Goal: Task Accomplishment & Management: Manage account settings

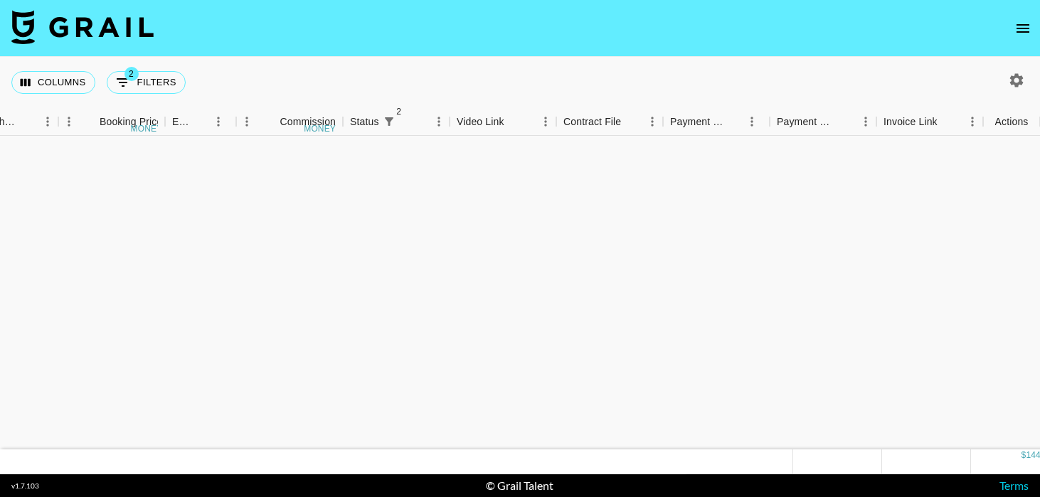
scroll to position [1053, 913]
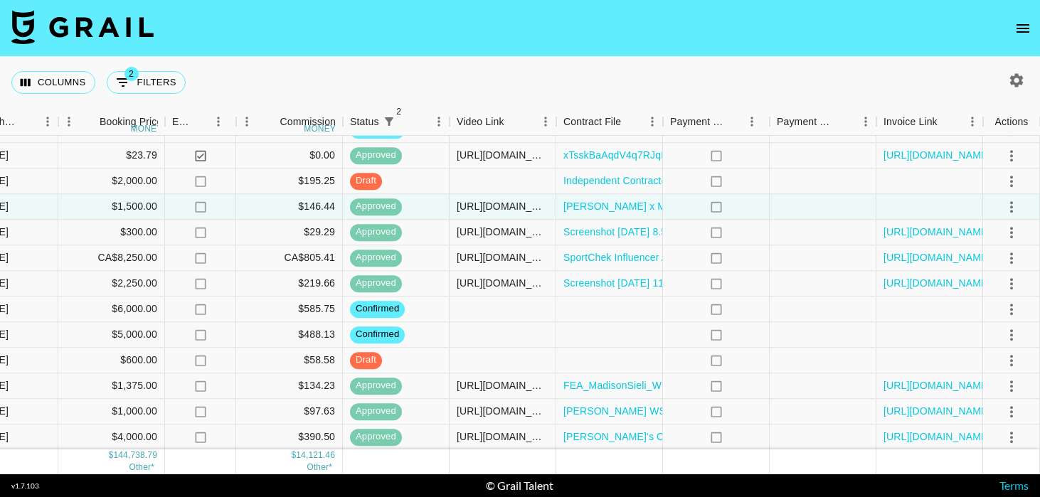
click at [1021, 22] on icon "open drawer" at bounding box center [1022, 28] width 17 height 17
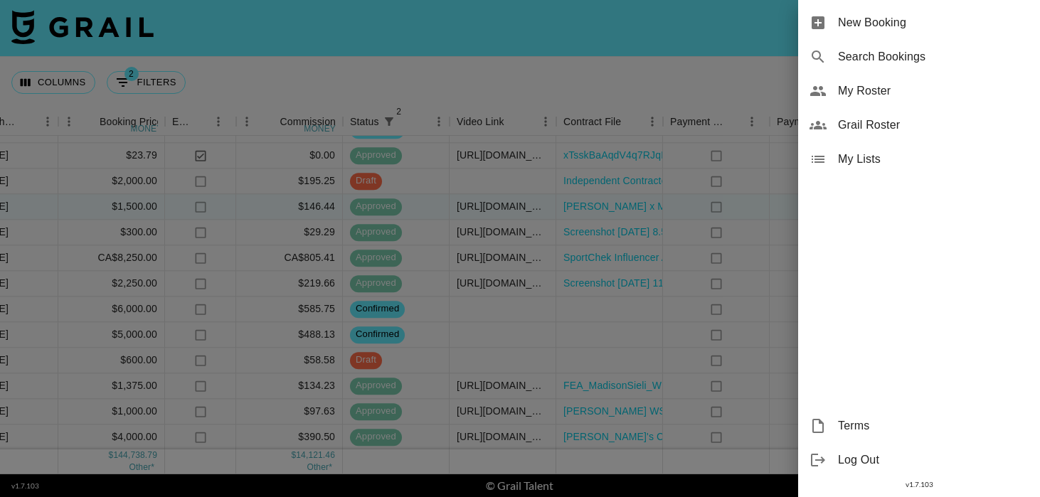
click at [900, 95] on span "My Roster" at bounding box center [933, 91] width 191 height 17
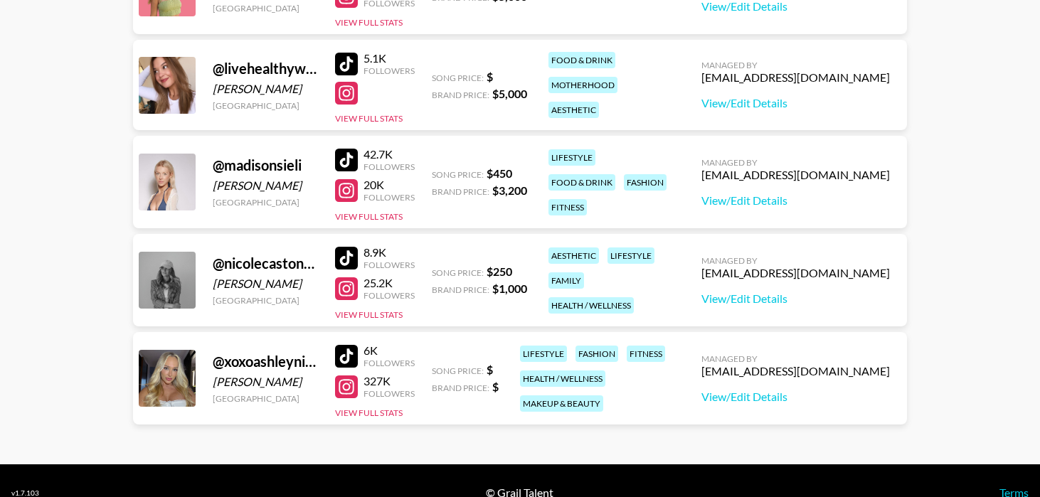
scroll to position [888, 0]
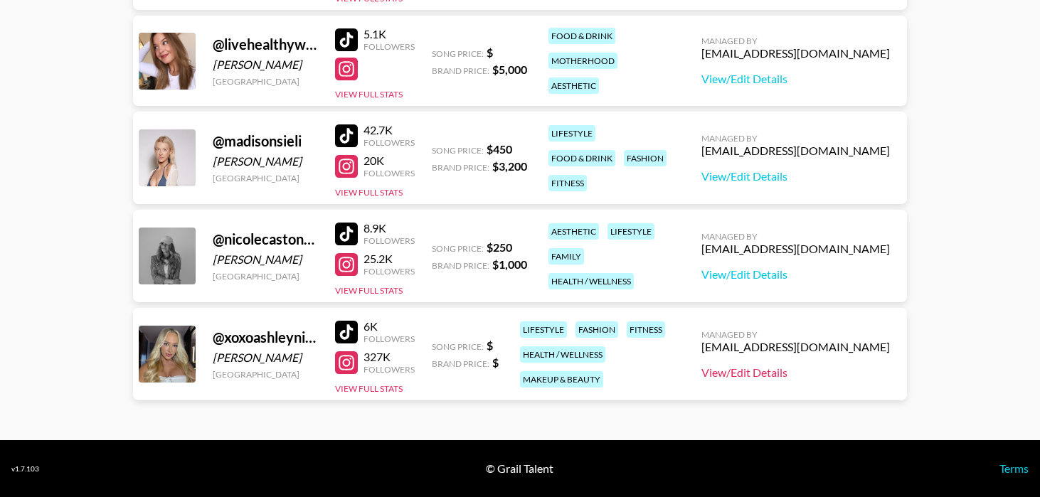
click at [807, 375] on link "View/Edit Details" at bounding box center [795, 373] width 188 height 14
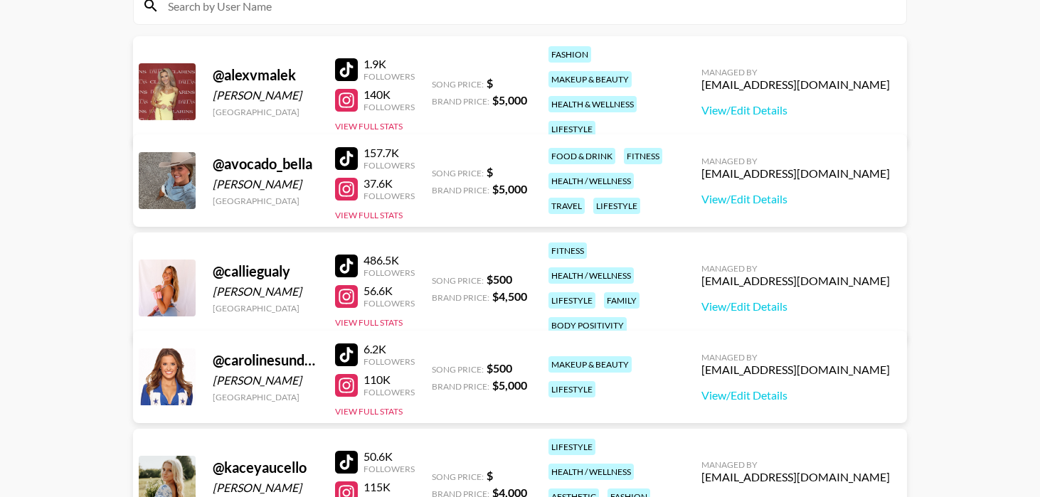
scroll to position [0, 0]
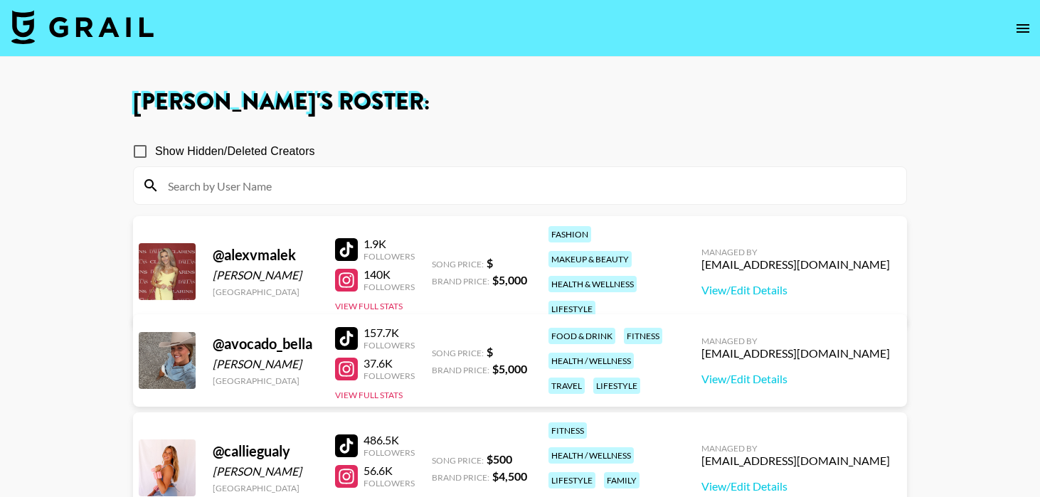
click at [72, 43] on img at bounding box center [82, 27] width 142 height 34
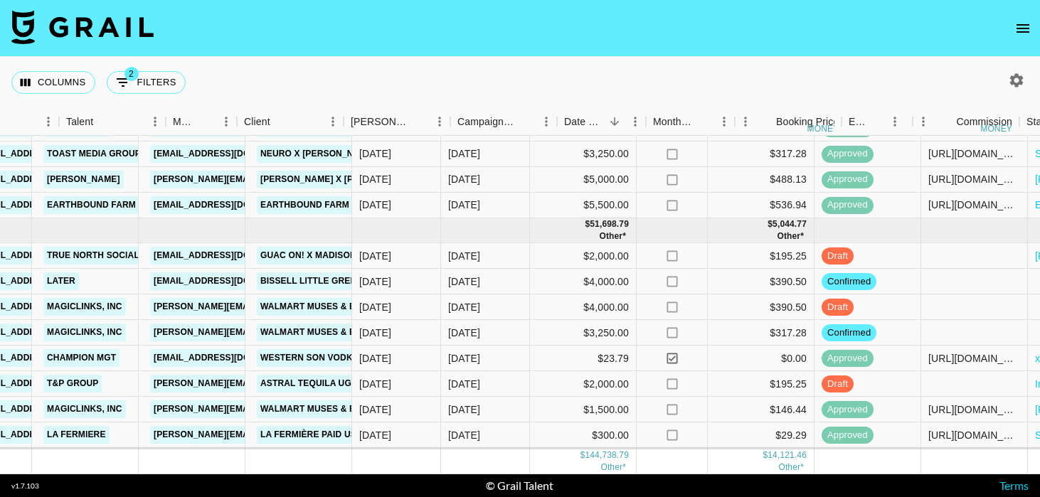
scroll to position [850, 913]
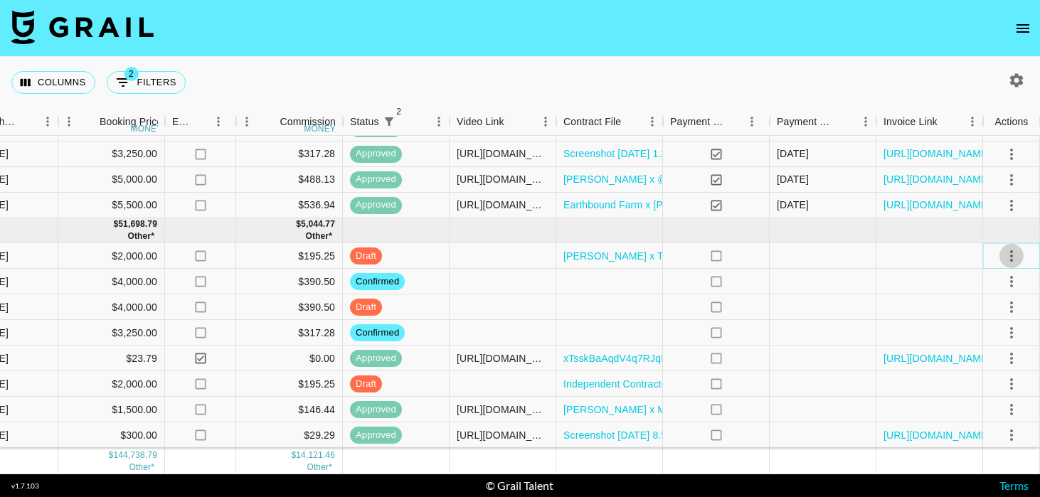
click at [1017, 254] on icon "select merge strategy" at bounding box center [1011, 256] width 17 height 17
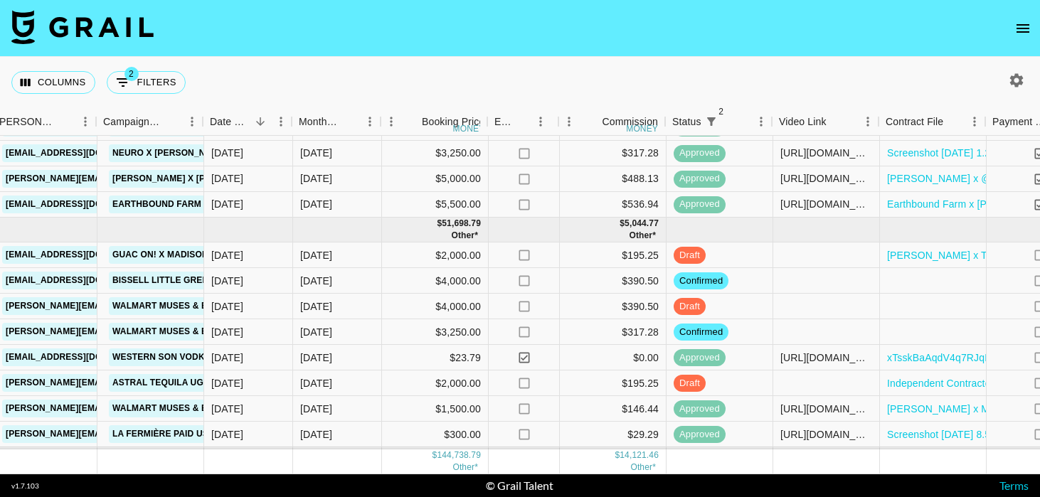
scroll to position [851, 588]
click at [821, 260] on div at bounding box center [828, 256] width 107 height 26
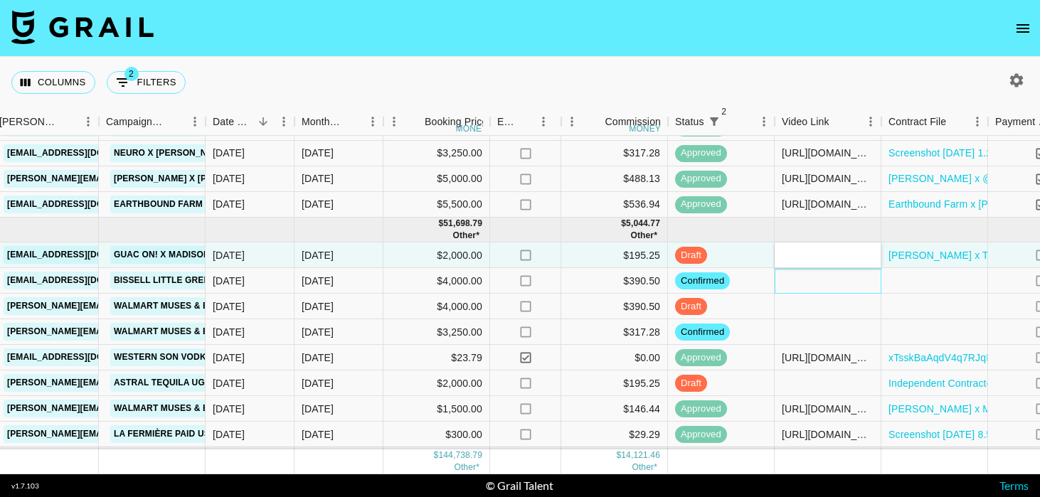
click at [805, 290] on div at bounding box center [828, 281] width 107 height 26
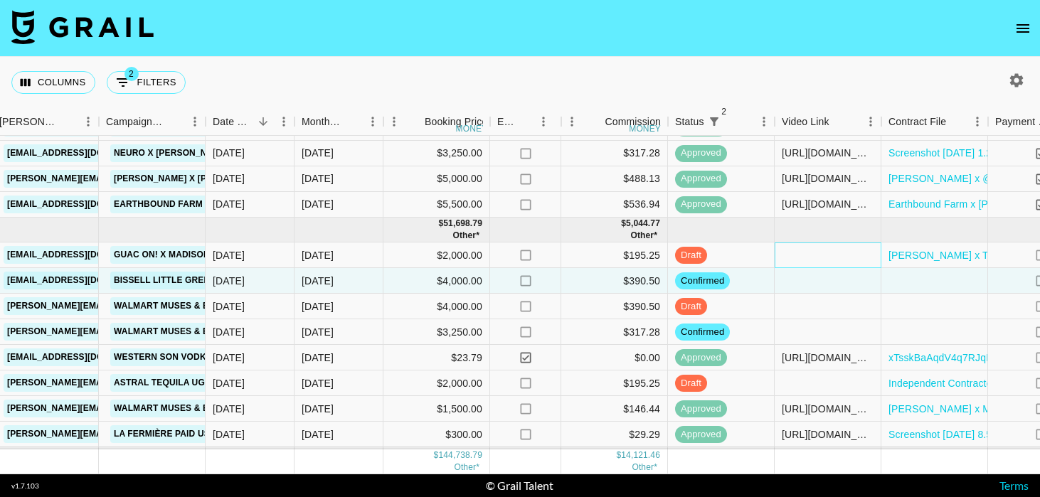
click at [800, 251] on div at bounding box center [828, 256] width 107 height 26
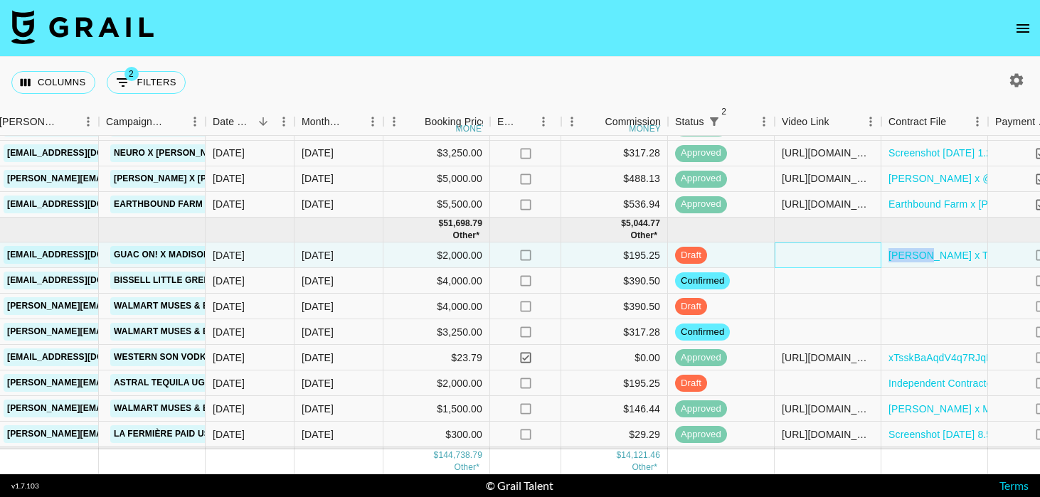
click at [800, 251] on div at bounding box center [828, 256] width 107 height 26
click at [811, 285] on div at bounding box center [828, 281] width 107 height 26
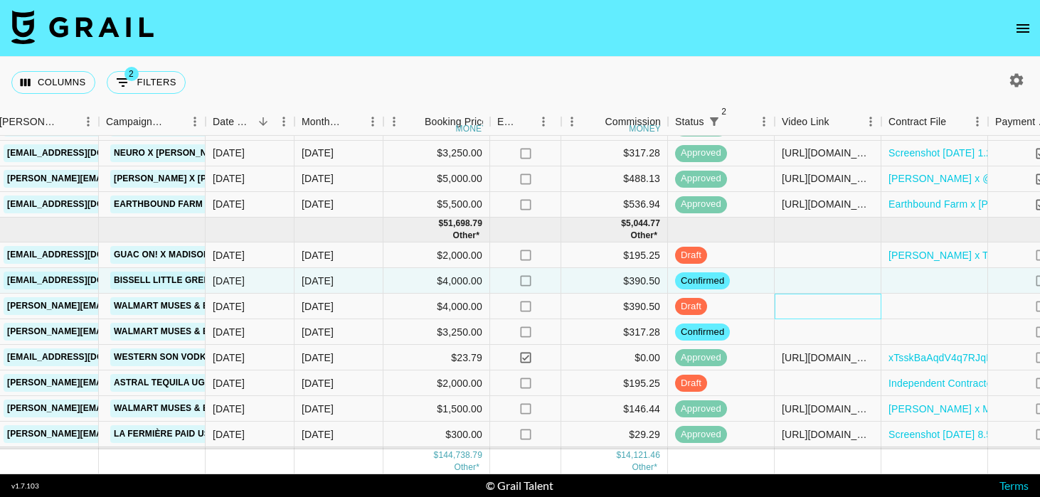
click at [811, 311] on div at bounding box center [828, 307] width 107 height 26
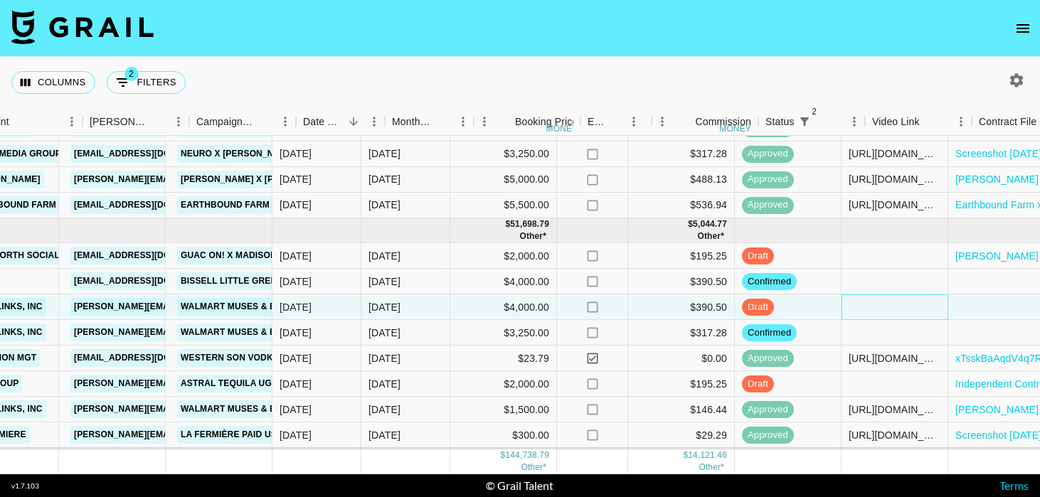
scroll to position [850, 525]
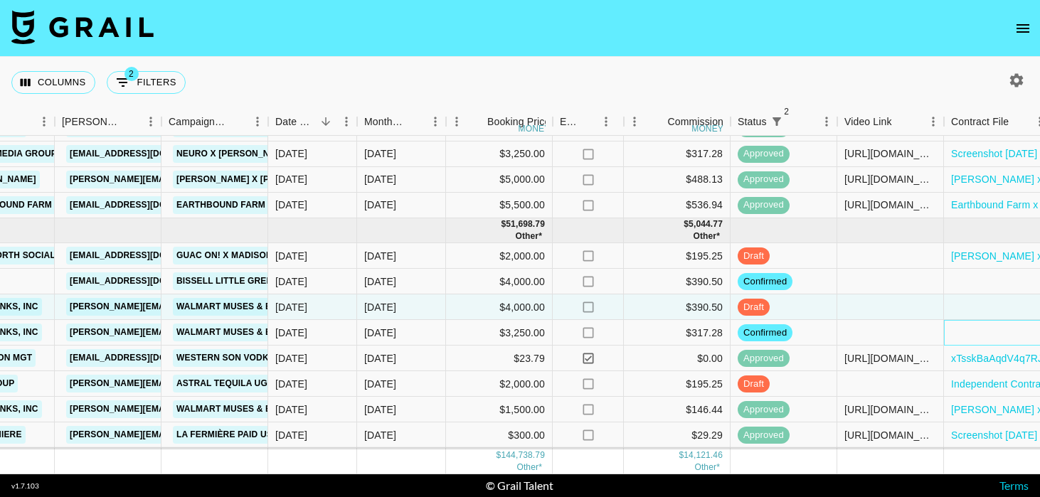
click at [984, 334] on div at bounding box center [997, 333] width 107 height 26
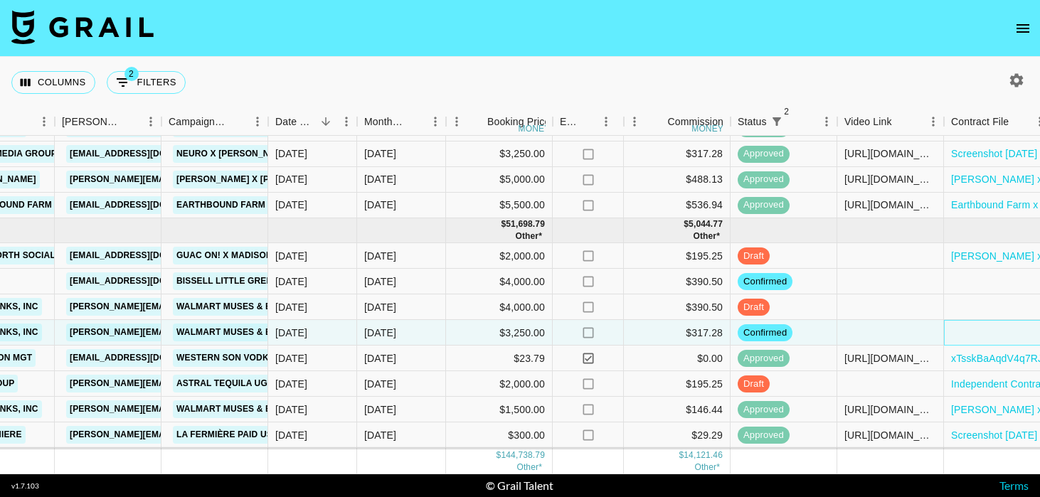
click at [984, 334] on div at bounding box center [997, 333] width 107 height 26
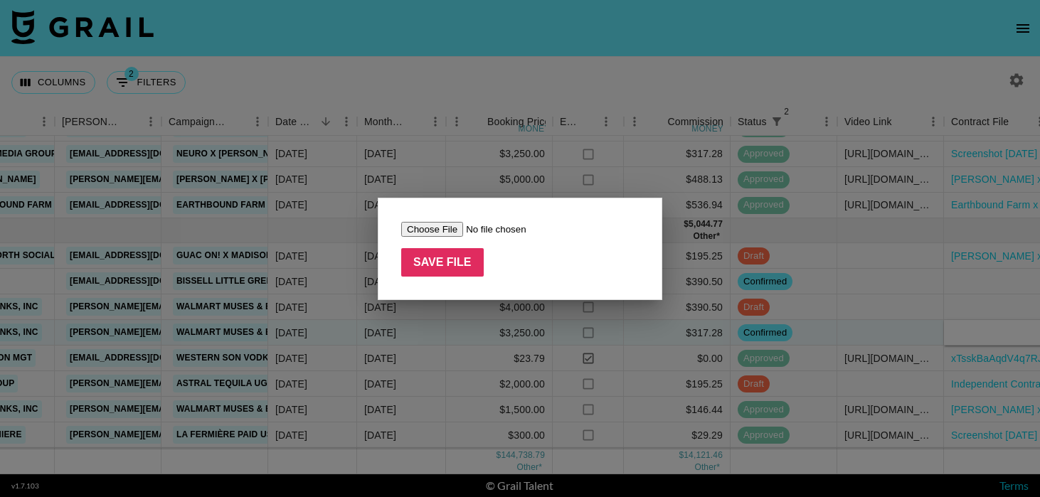
click at [415, 228] on input "file" at bounding box center [491, 229] width 180 height 15
type input "C:\fakepath\_Madison Sieli x MagicLinks x Walmart Sept. Muses & Brand Launches …"
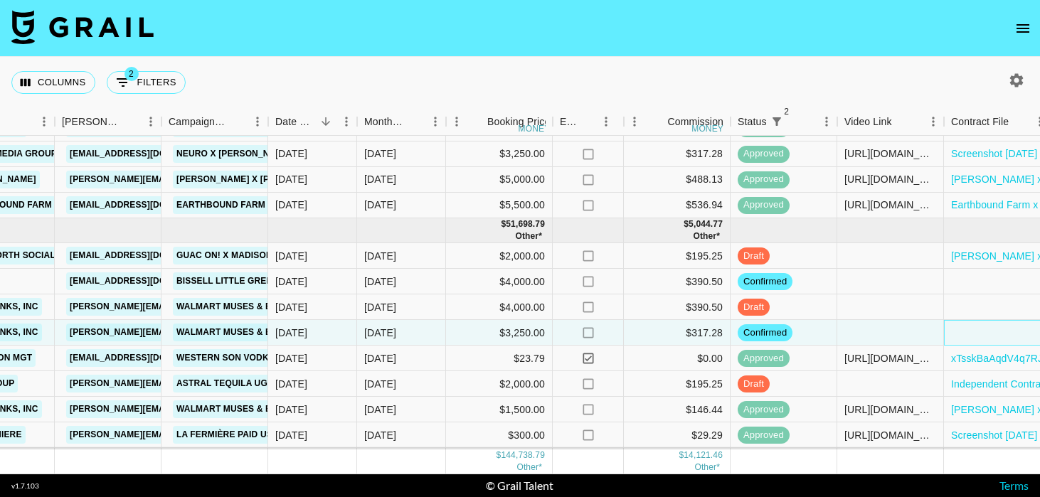
click at [971, 341] on div at bounding box center [997, 333] width 107 height 26
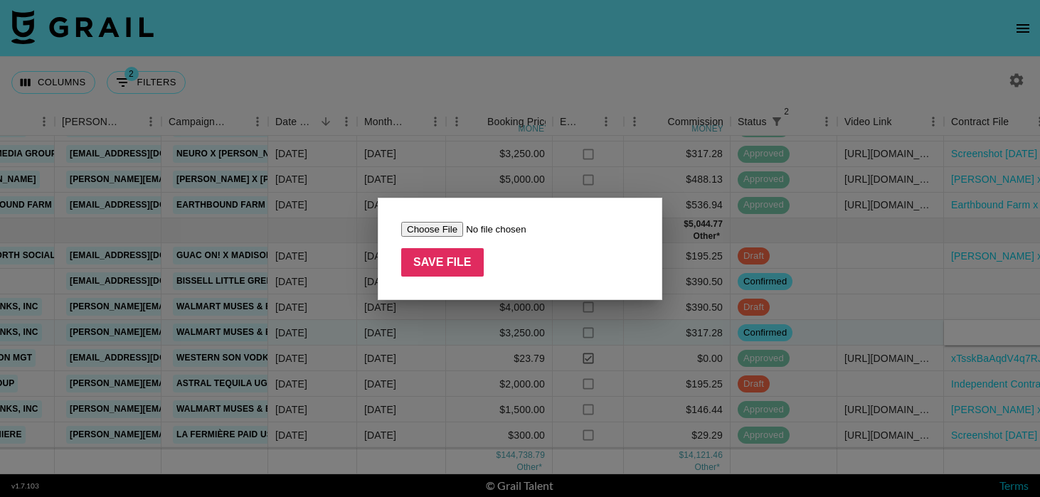
click at [441, 231] on input "file" at bounding box center [491, 229] width 180 height 15
type input "C:\fakepath\_Madison Sieli x MagicLinks x Walmart Sept. Muses & Brand Launches …"
click at [445, 257] on input "Save File" at bounding box center [442, 262] width 83 height 28
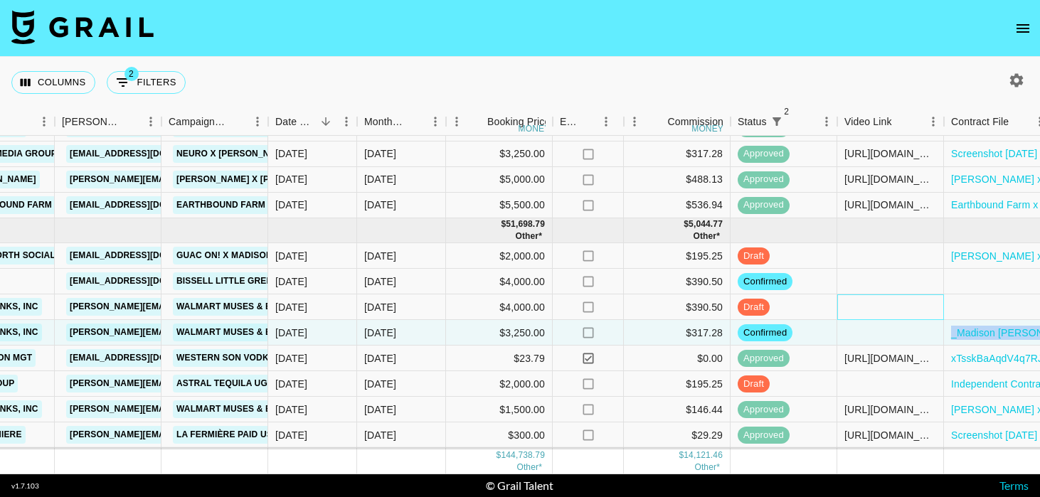
click at [849, 311] on div at bounding box center [890, 307] width 107 height 26
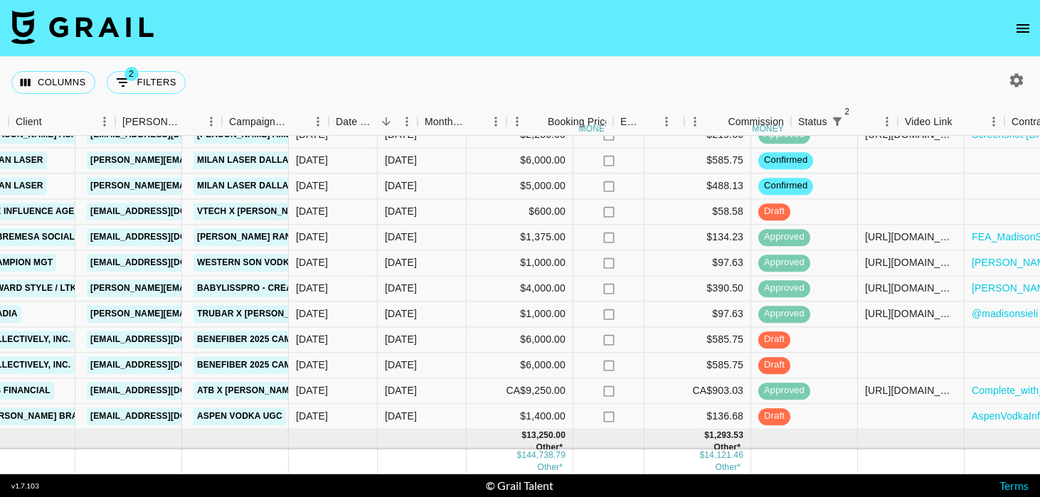
scroll to position [1201, 643]
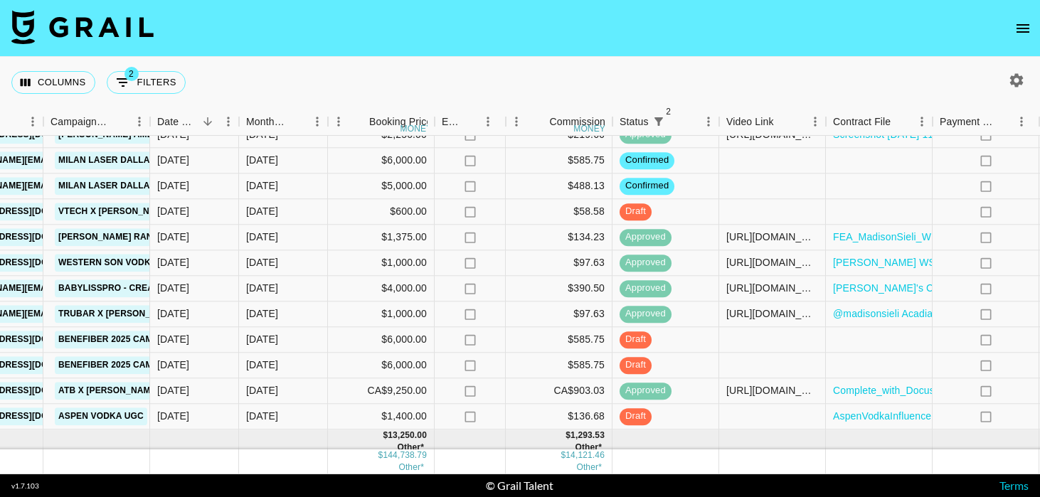
click at [1013, 31] on button "open drawer" at bounding box center [1023, 28] width 28 height 28
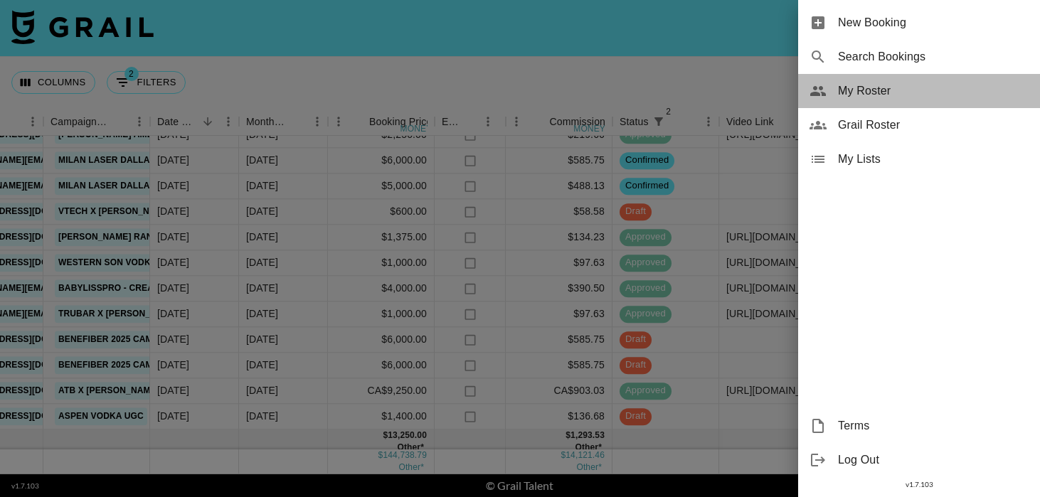
click at [880, 95] on span "My Roster" at bounding box center [933, 91] width 191 height 17
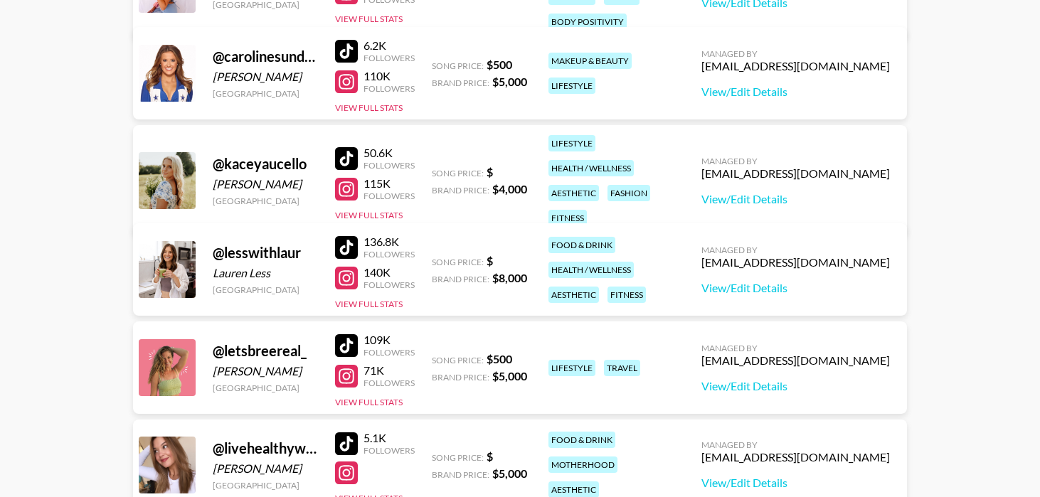
scroll to position [458, 0]
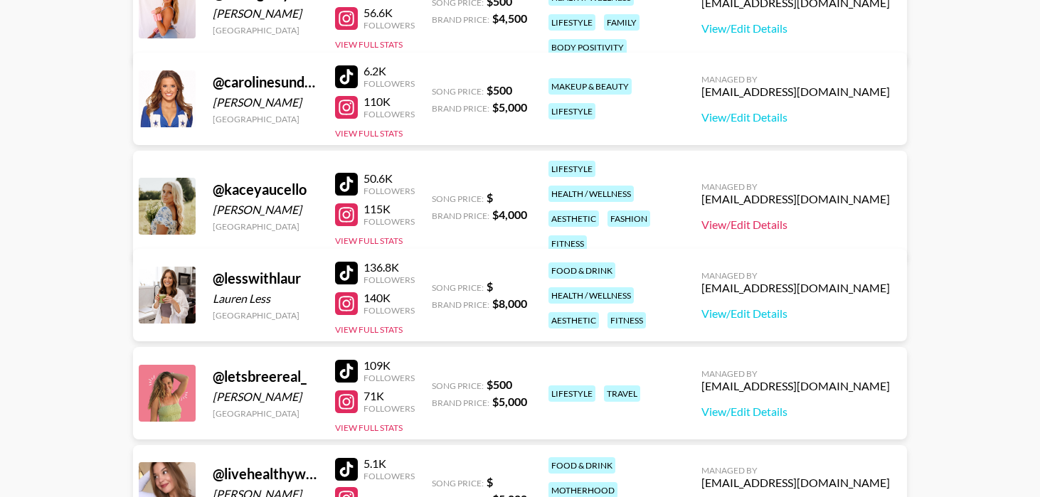
click at [816, 218] on link "View/Edit Details" at bounding box center [795, 225] width 188 height 14
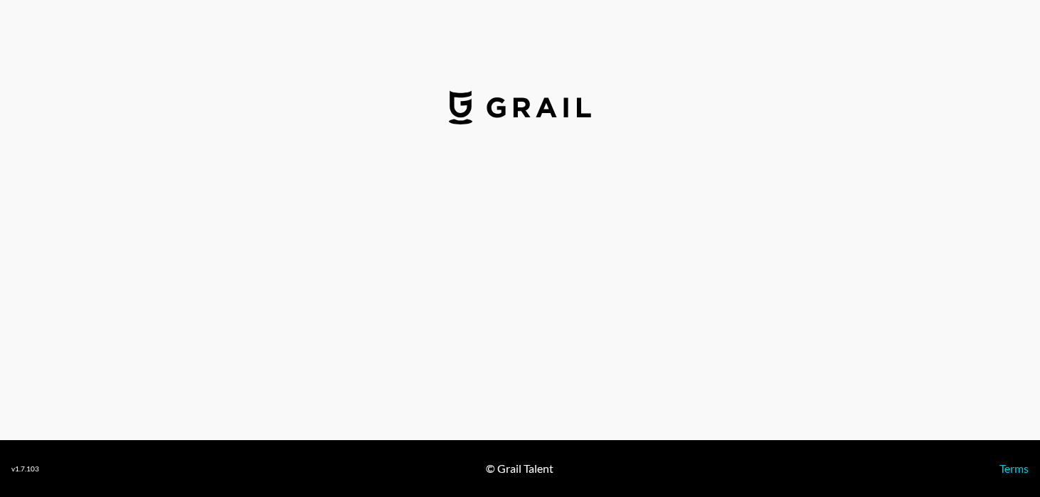
select select "USD"
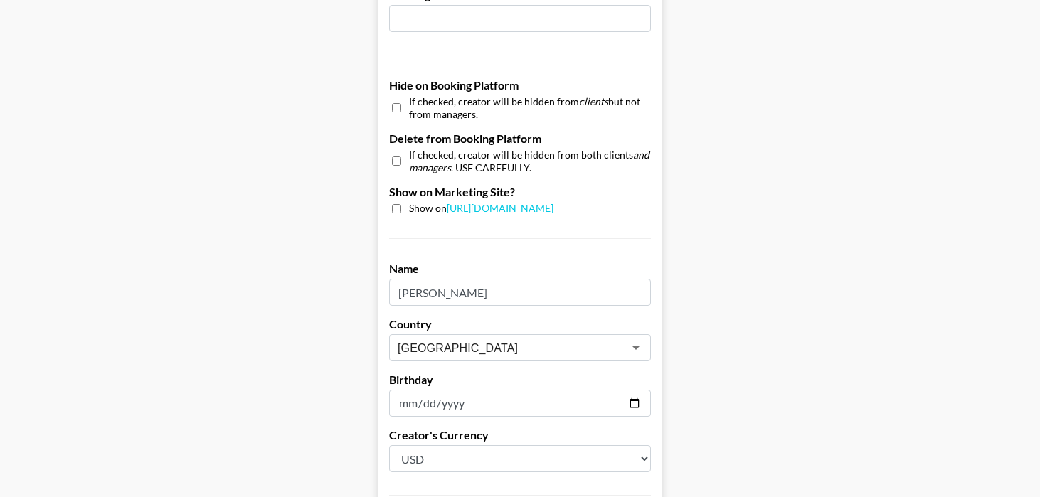
scroll to position [1433, 0]
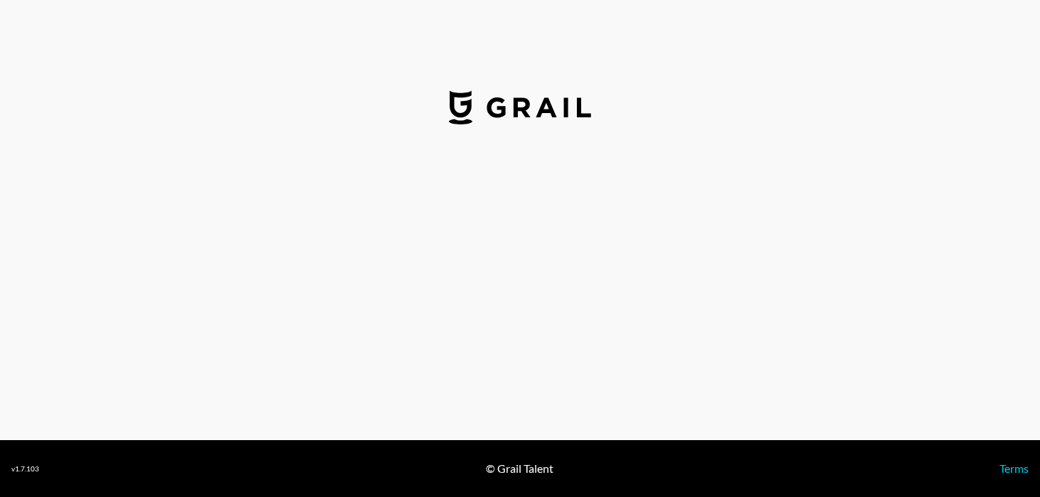
select select "USD"
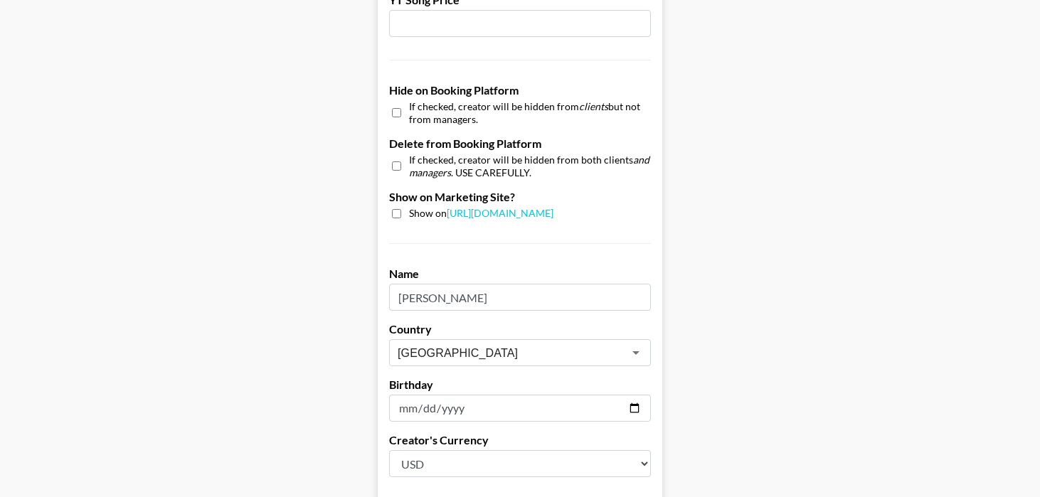
scroll to position [1433, 0]
